Goal: Task Accomplishment & Management: Manage account settings

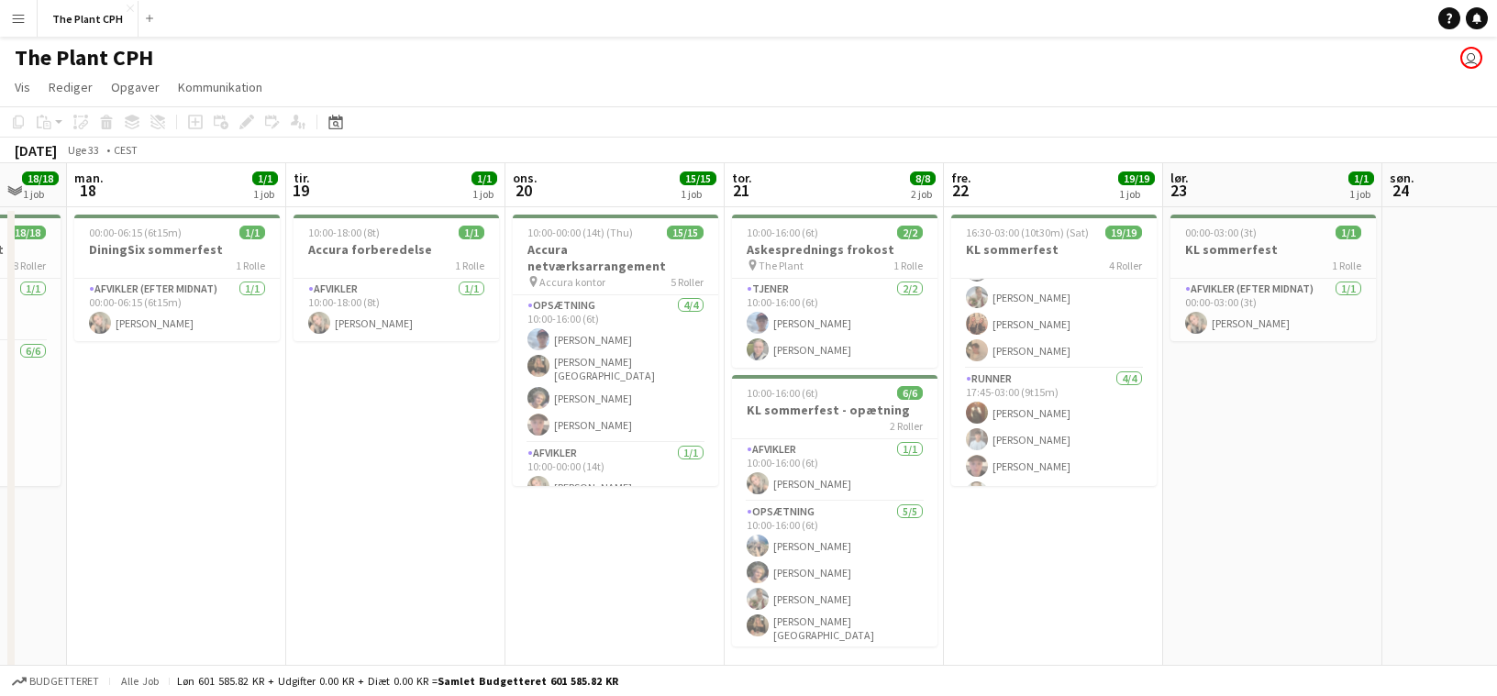
scroll to position [441, 0]
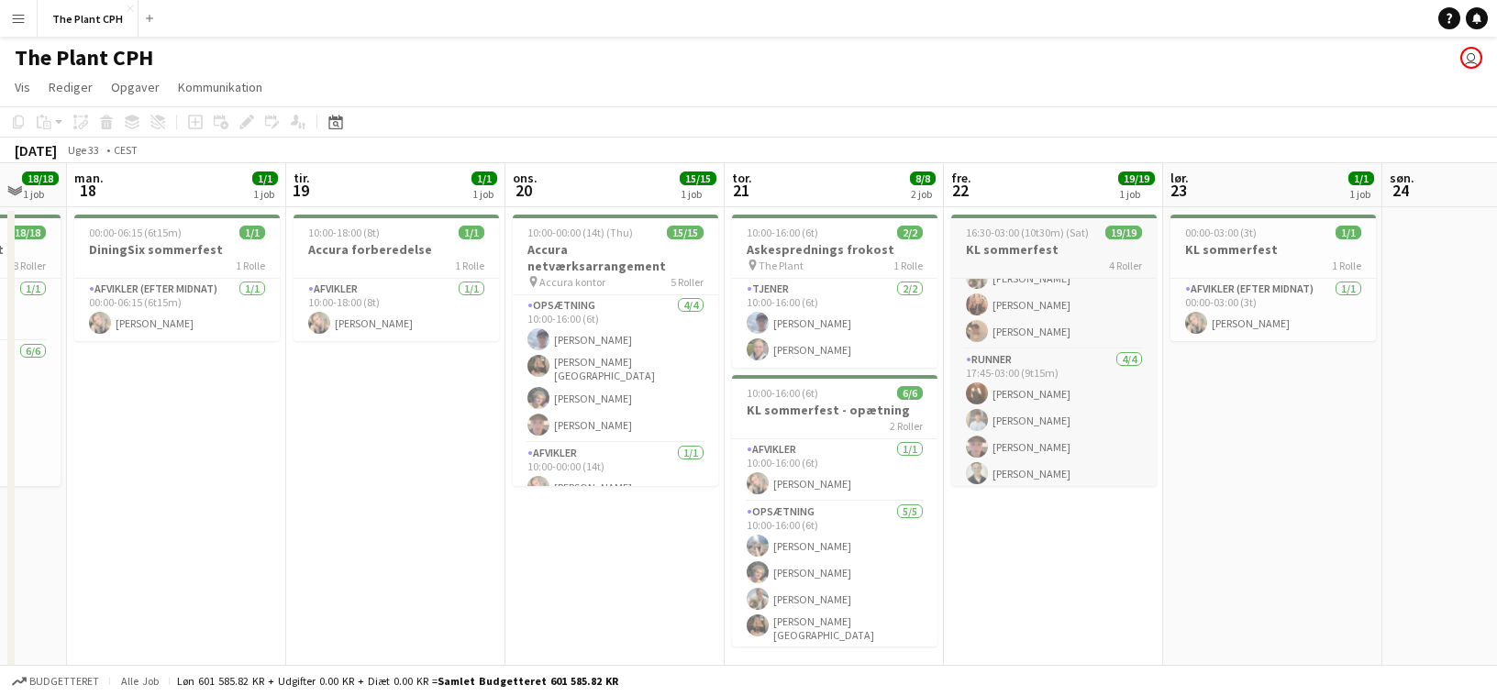
click at [1026, 241] on h3 "KL sommerfest" at bounding box center [1053, 249] width 205 height 17
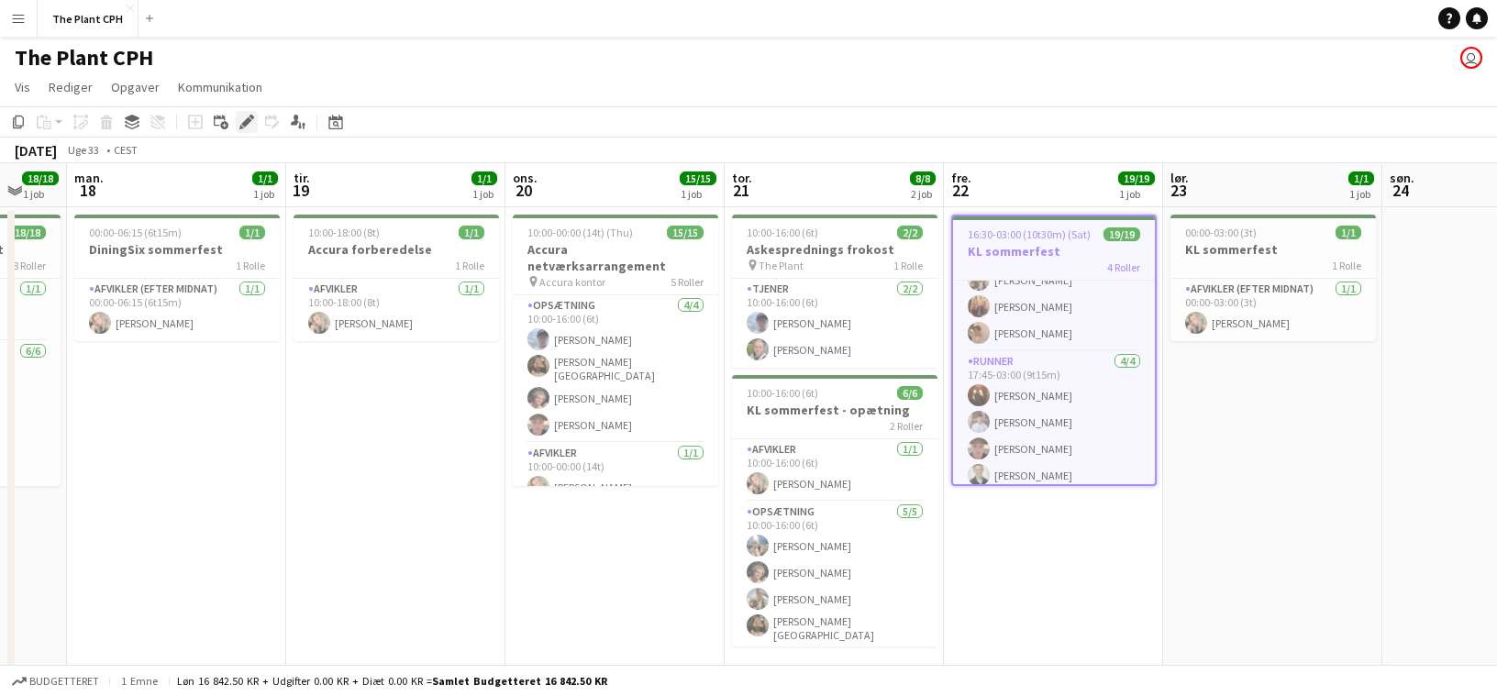
click at [250, 128] on icon "Rediger" at bounding box center [246, 122] width 15 height 15
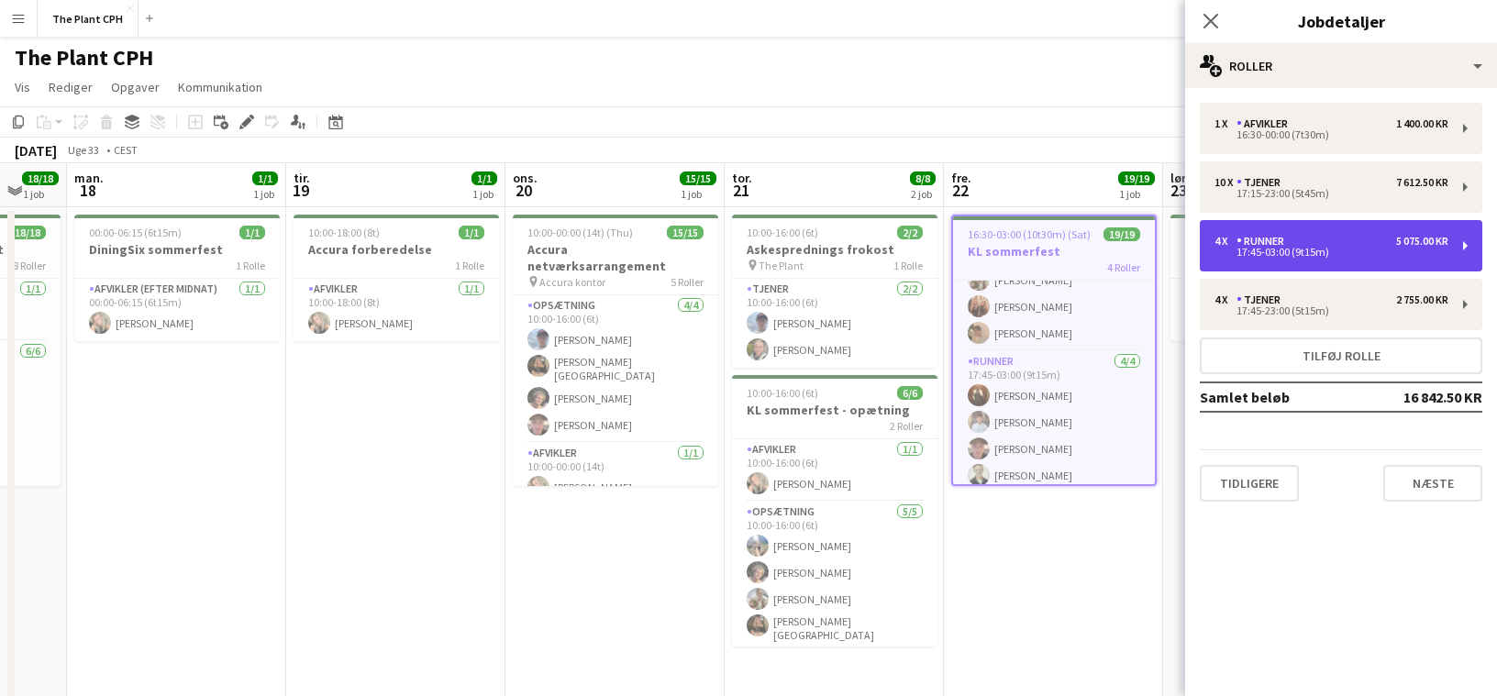
click at [1345, 229] on div "4 x Runner 5 075.00 KR 17:45-03:00 (9t15m)" at bounding box center [1341, 245] width 283 height 51
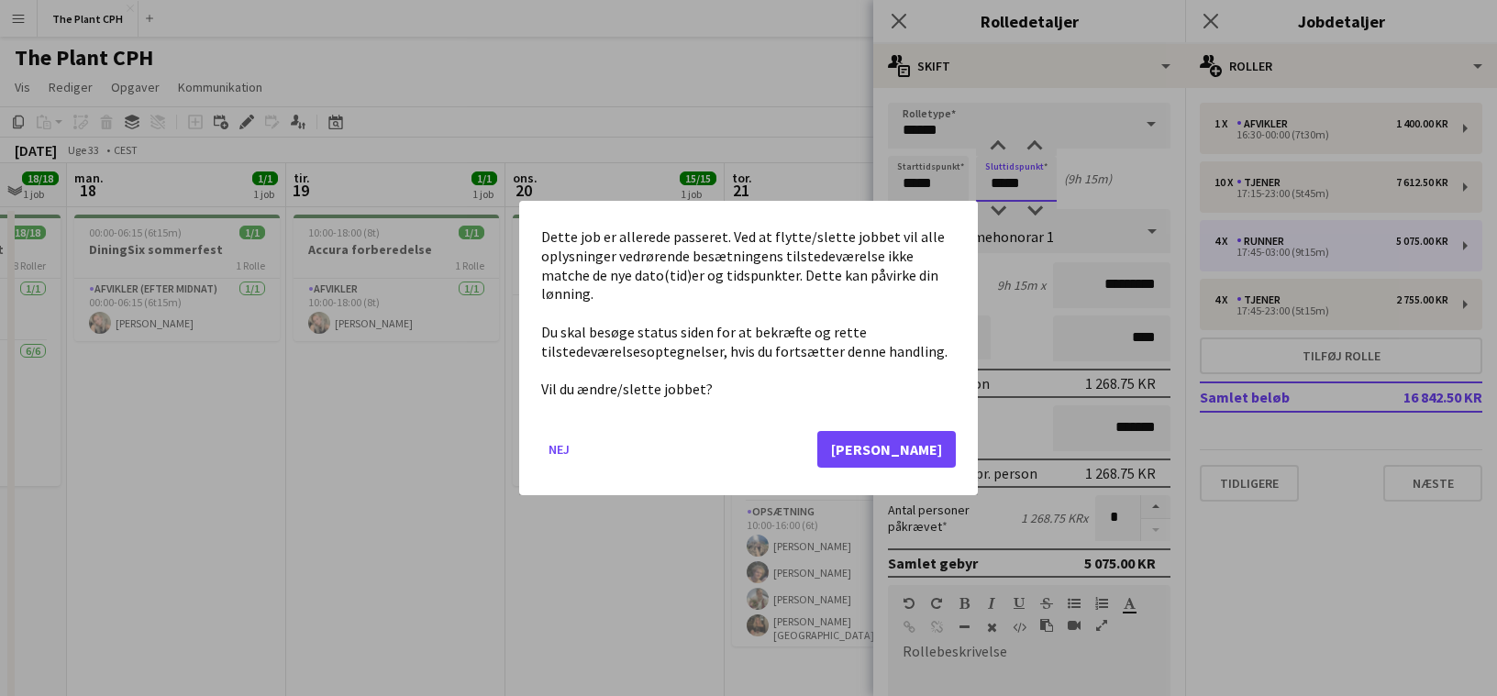
click at [1037, 183] on body "Menu Boards Boards Boards Alle job Status Arbejdsstyrke Arbejdsstyrke Min arbej…" at bounding box center [748, 366] width 1497 height 733
click at [913, 431] on button "[PERSON_NAME]" at bounding box center [886, 449] width 139 height 37
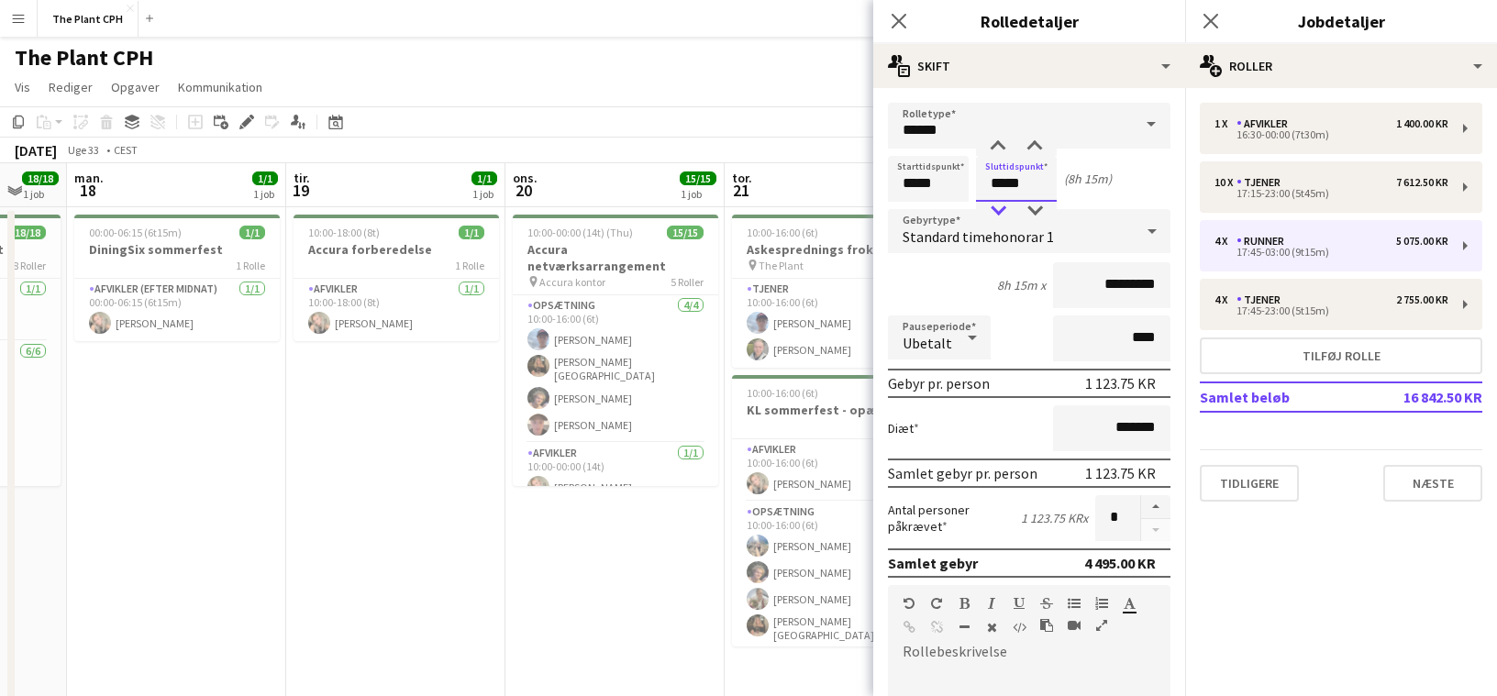
click at [1000, 206] on div at bounding box center [998, 211] width 37 height 18
click at [1040, 147] on div at bounding box center [1034, 147] width 37 height 18
type input "*****"
click at [1040, 147] on div at bounding box center [1034, 147] width 37 height 18
click at [827, 95] on app-page-menu "Vis Dagvisning udvidet Dagvisning kollapset Månedsvisning Datovælger Spring til…" at bounding box center [748, 89] width 1497 height 35
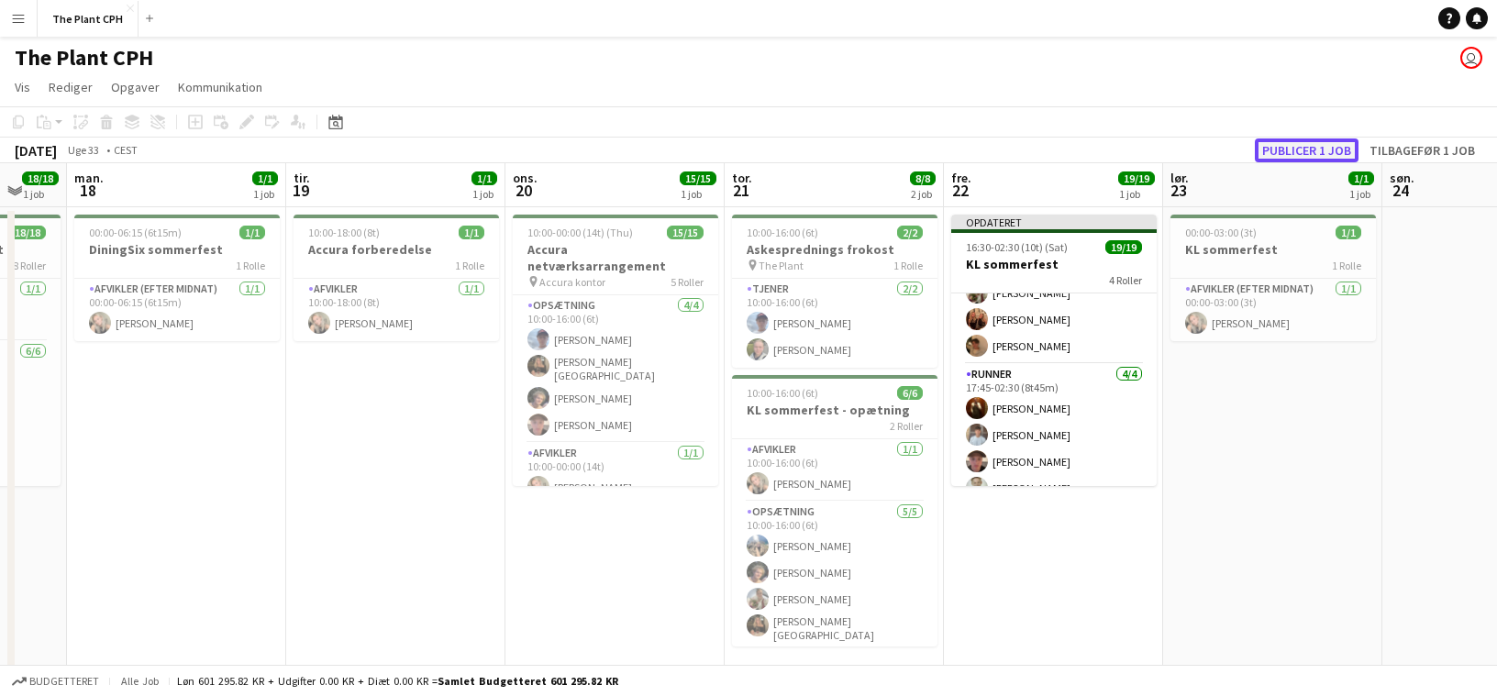
click at [1276, 150] on button "Publicer 1 job" at bounding box center [1307, 151] width 104 height 24
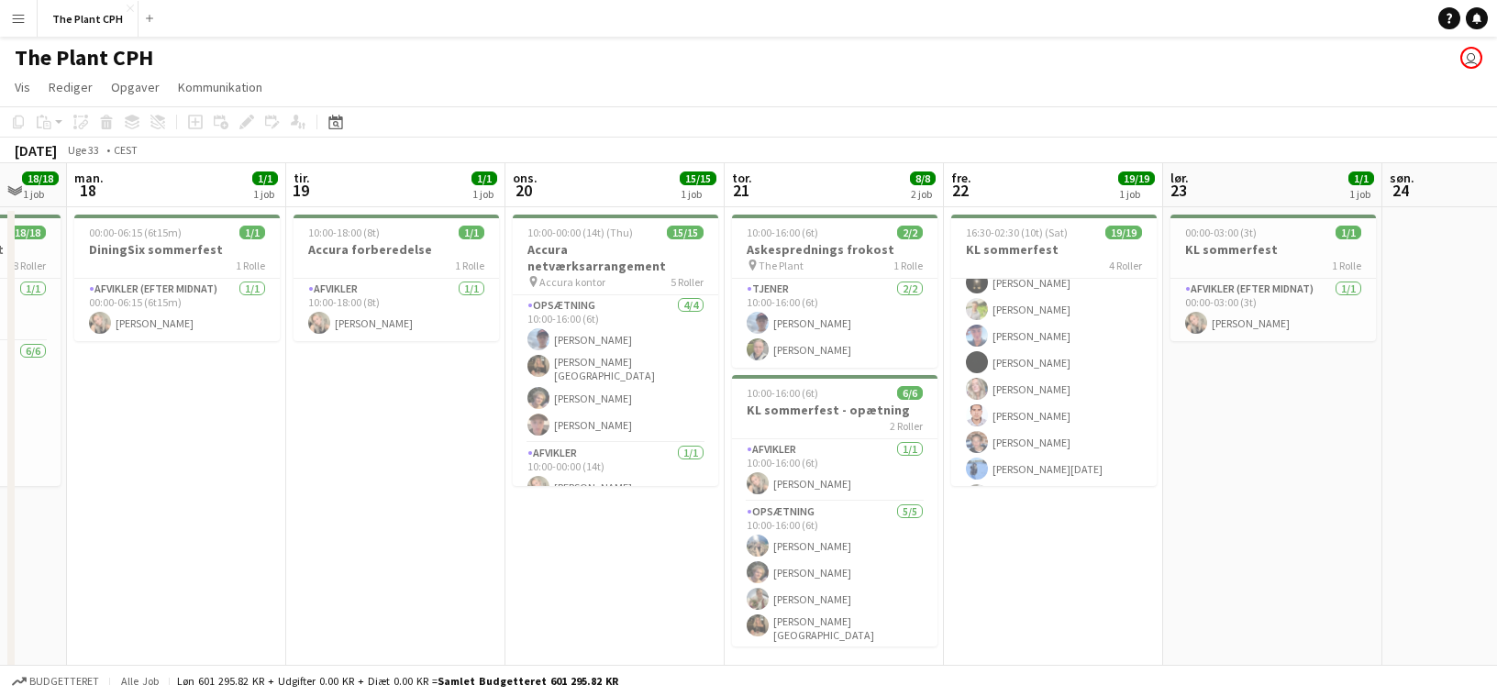
scroll to position [0, 0]
